Goal: Transaction & Acquisition: Purchase product/service

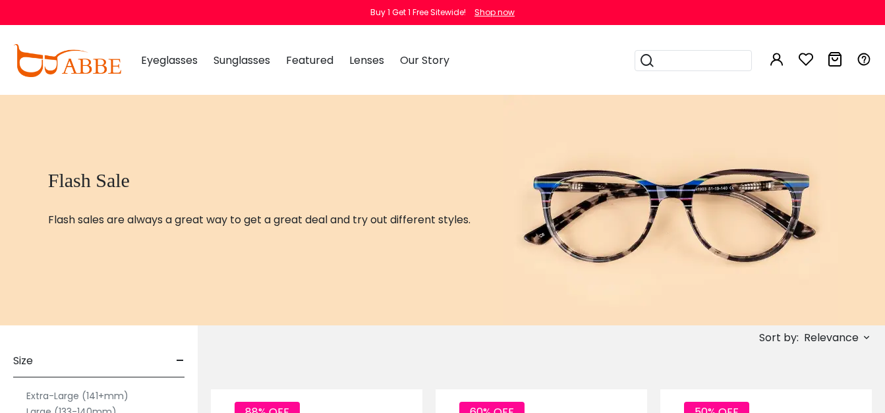
type input "**********"
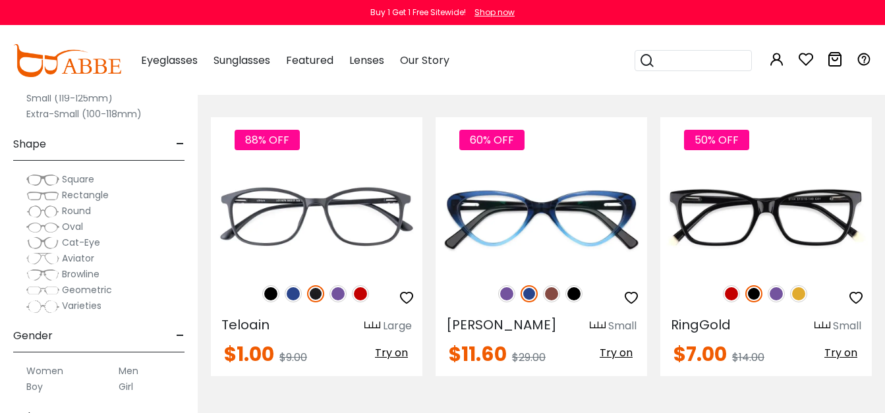
scroll to position [307, 0]
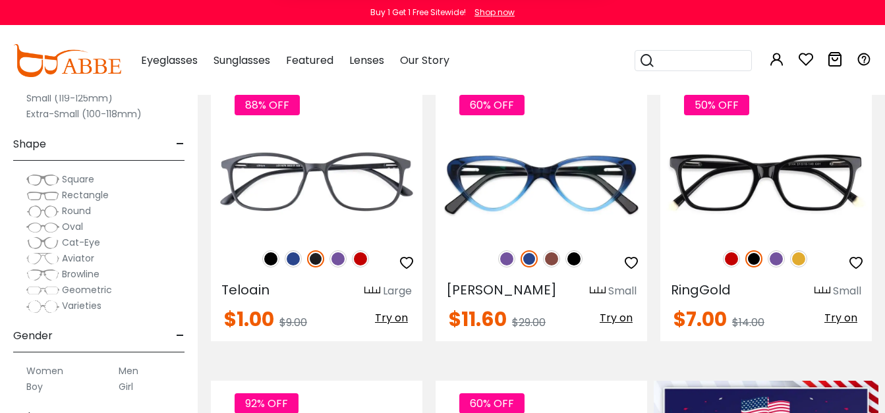
click at [0, 0] on button "Later" at bounding box center [0, 0] width 0 height 0
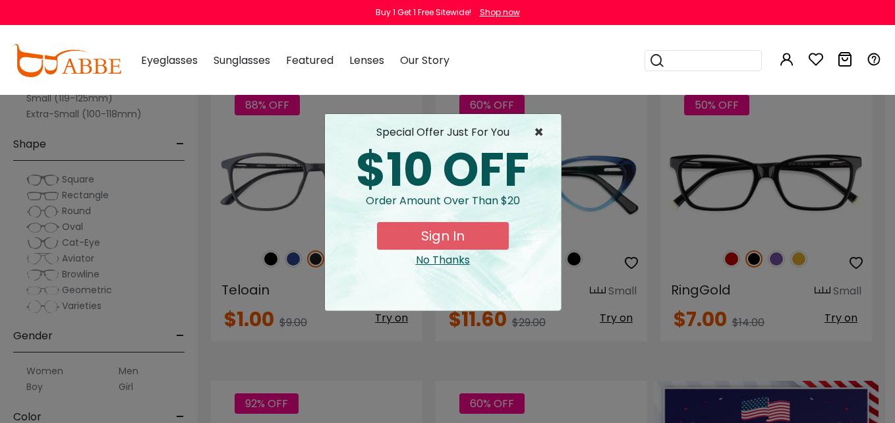
click at [536, 134] on span "×" at bounding box center [542, 133] width 16 height 16
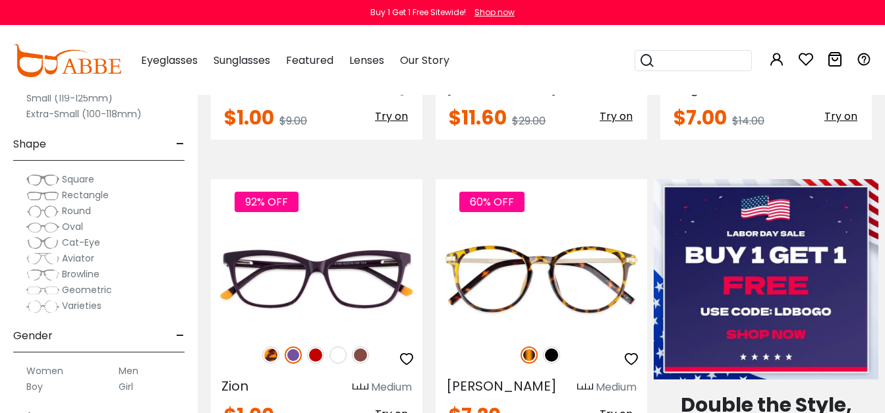
scroll to position [545, 0]
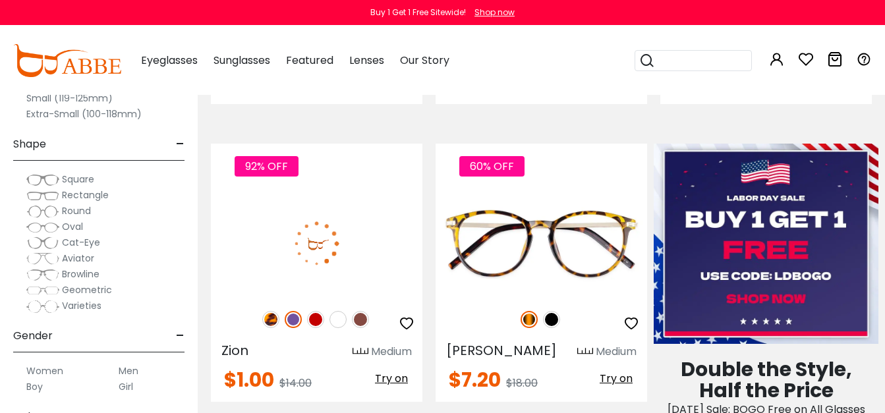
click at [318, 318] on img at bounding box center [315, 319] width 17 height 17
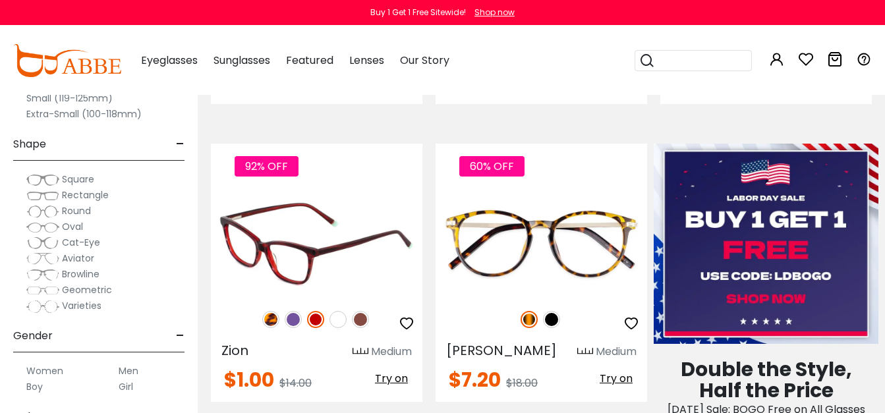
click at [345, 224] on img at bounding box center [317, 244] width 212 height 106
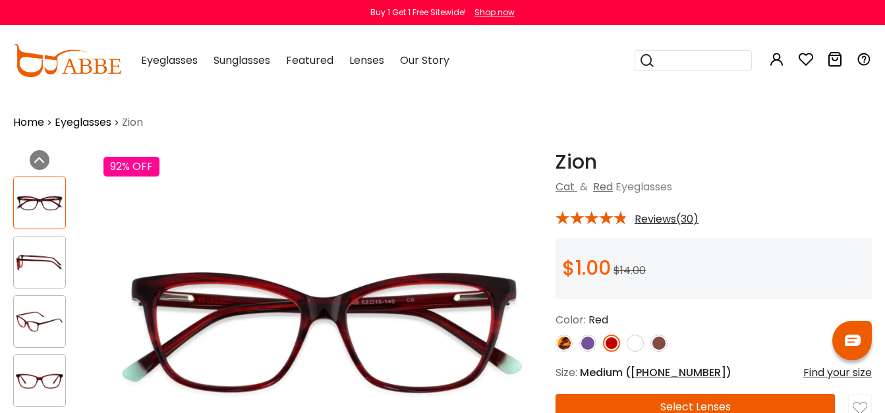
type input "**********"
click at [587, 342] on img at bounding box center [587, 343] width 17 height 17
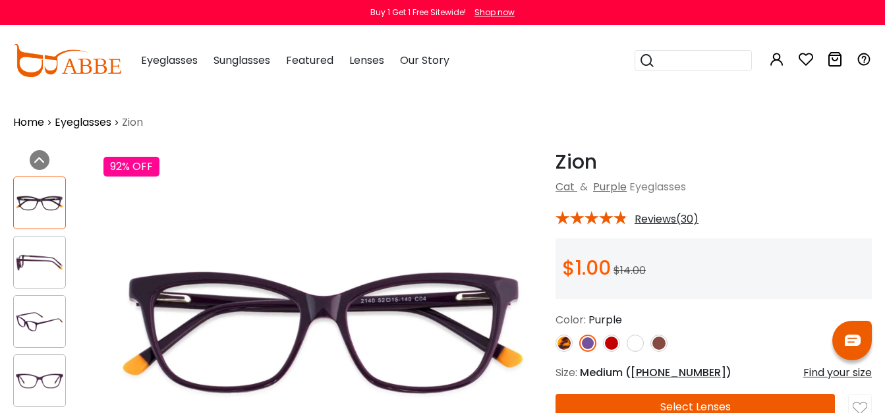
click at [660, 344] on img at bounding box center [659, 343] width 17 height 17
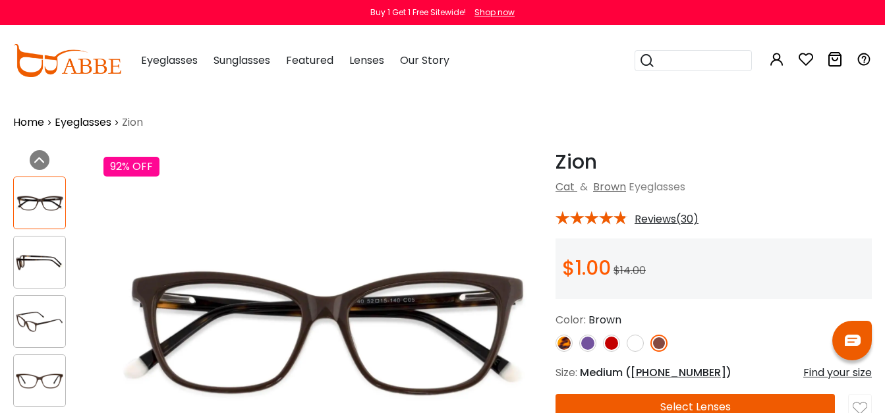
click at [634, 340] on img at bounding box center [635, 343] width 17 height 17
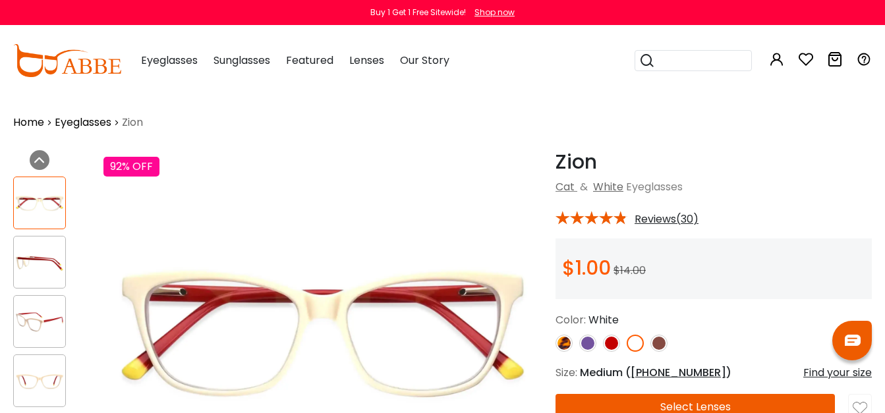
click at [614, 339] on img at bounding box center [611, 343] width 17 height 17
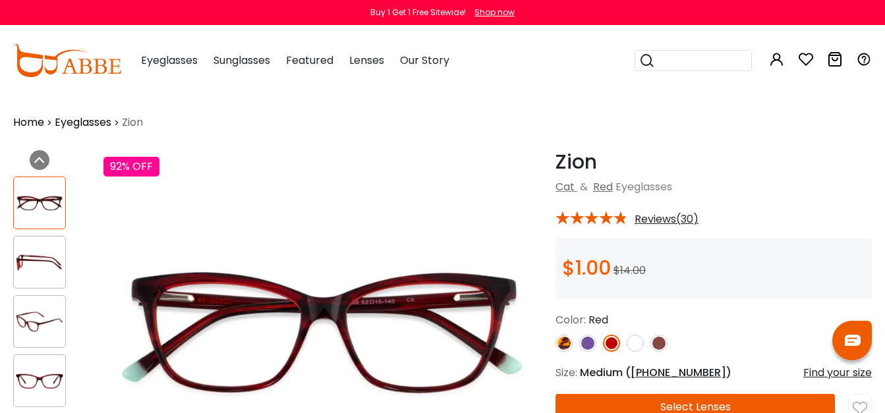
click at [560, 346] on img at bounding box center [564, 343] width 17 height 17
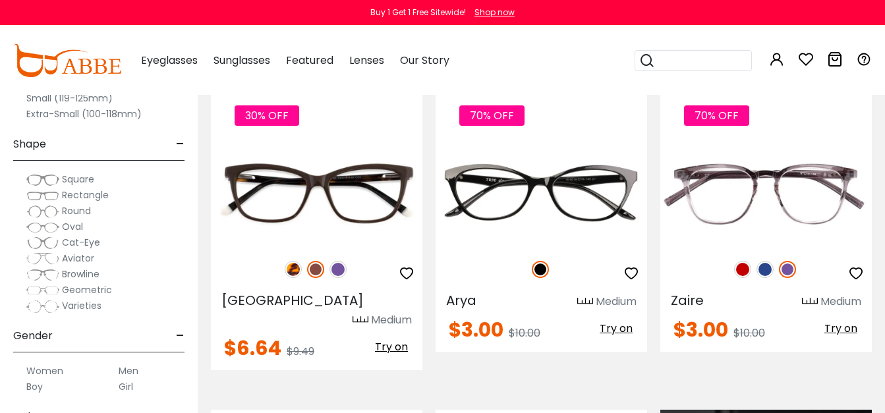
scroll to position [914, 0]
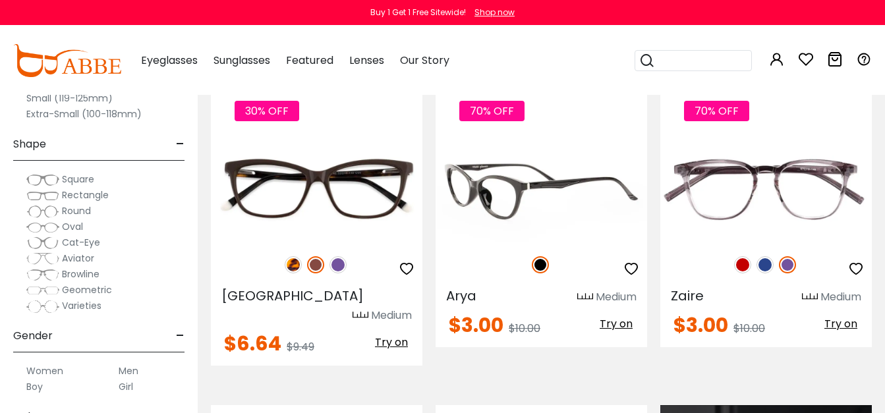
click at [480, 193] on img at bounding box center [542, 189] width 212 height 106
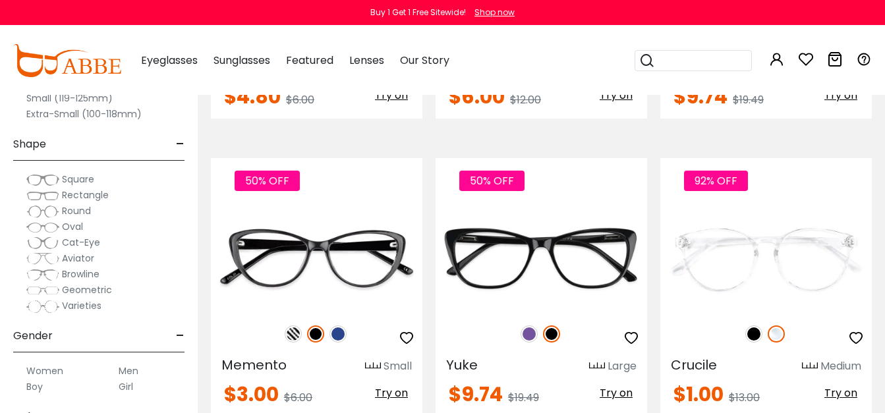
scroll to position [2398, 0]
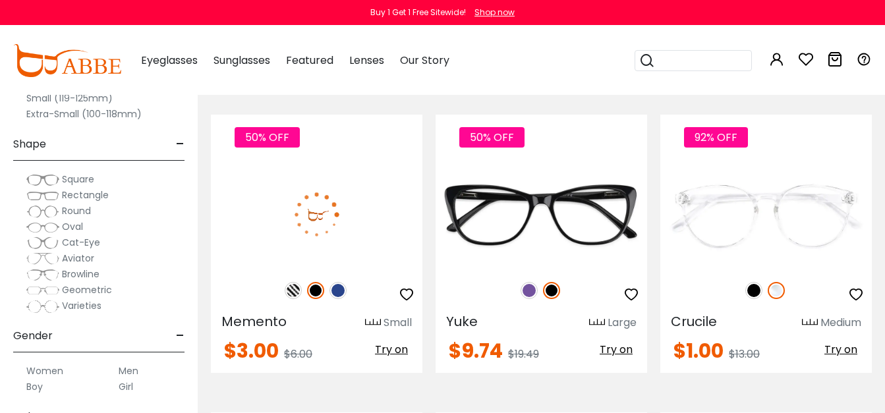
click at [338, 287] on img at bounding box center [338, 290] width 17 height 17
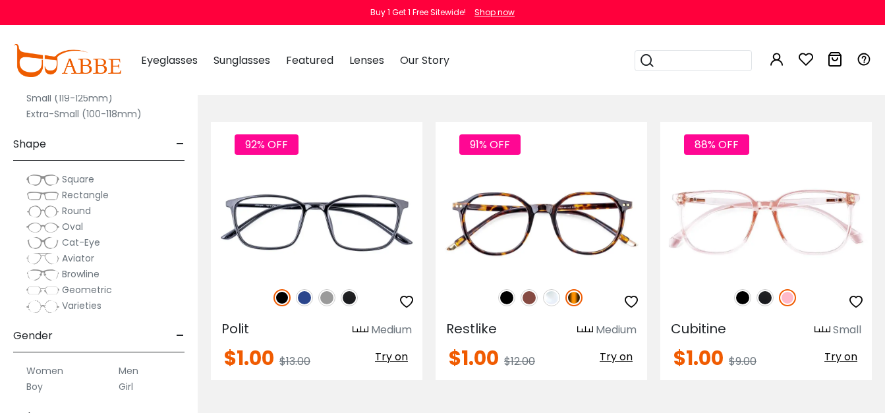
scroll to position [4224, 0]
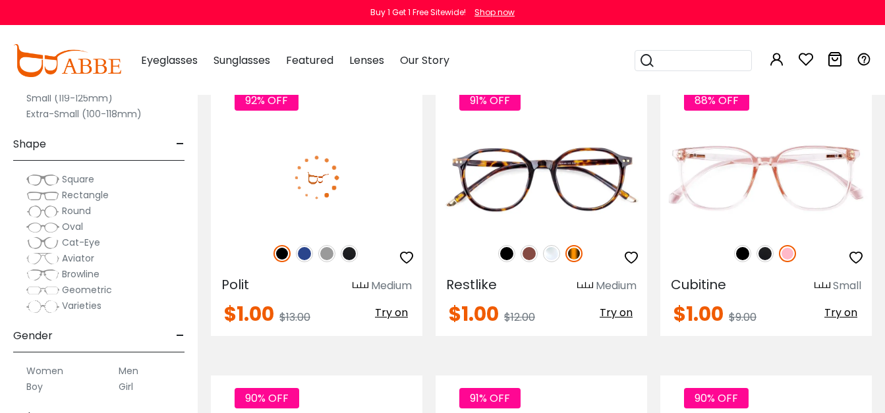
click at [303, 249] on img at bounding box center [304, 253] width 17 height 17
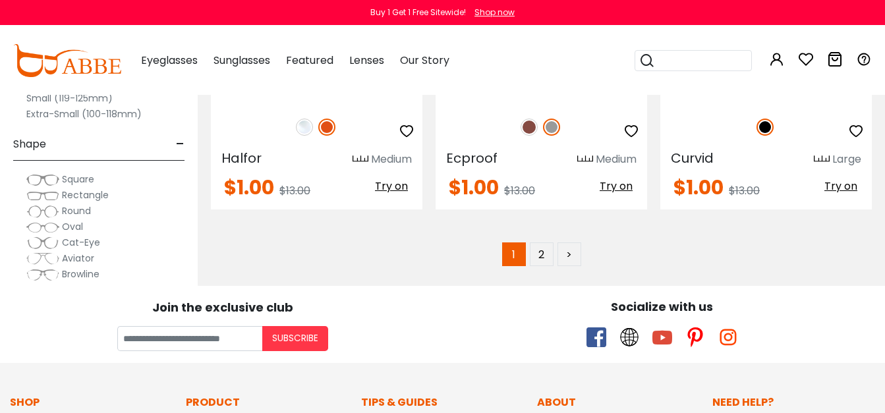
scroll to position [6202, 0]
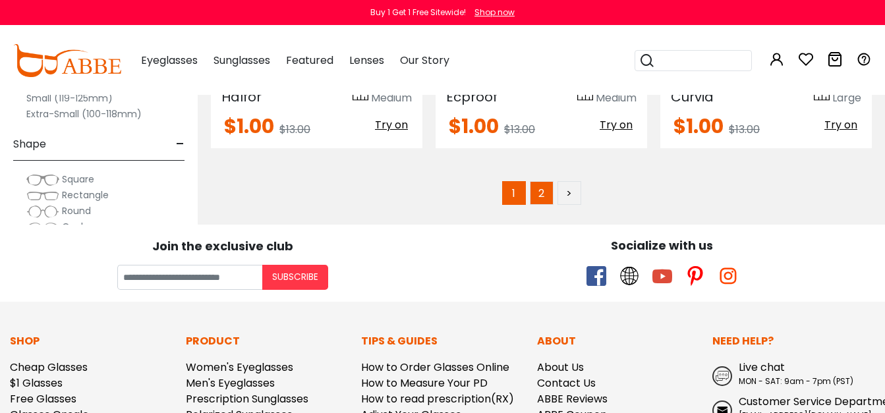
click at [544, 189] on link "2" at bounding box center [542, 193] width 24 height 24
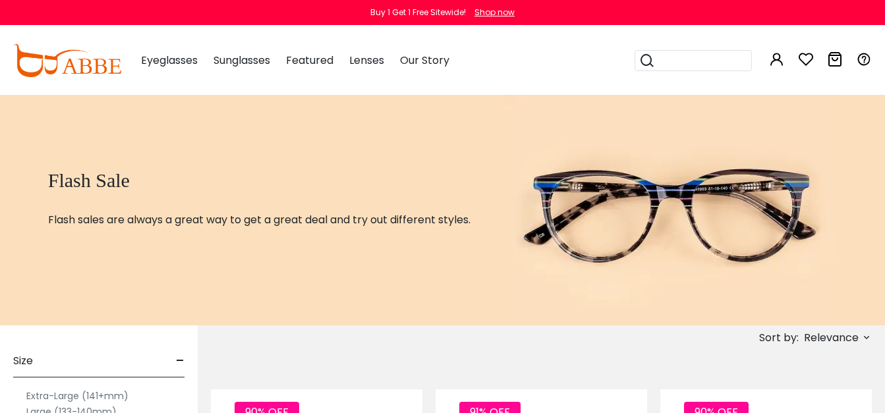
type input "**********"
click at [334, 185] on h1 "Flash Sale" at bounding box center [259, 181] width 423 height 24
click at [670, 190] on img at bounding box center [671, 210] width 335 height 231
